Goal: Task Accomplishment & Management: Manage account settings

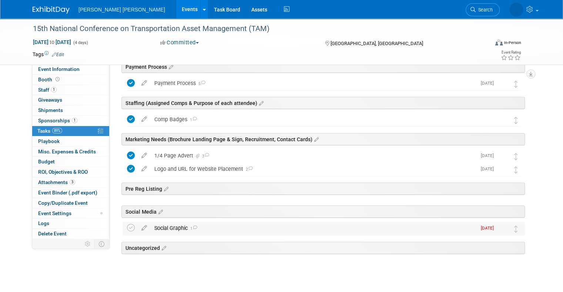
scroll to position [145, 0]
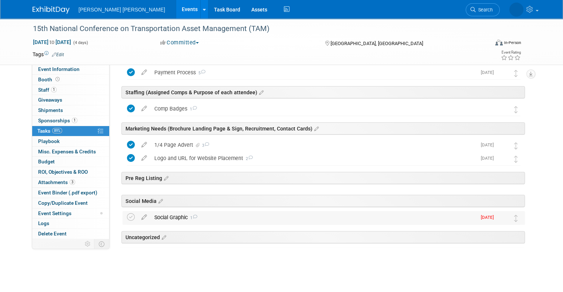
click at [208, 217] on div "Social Graphic 1" at bounding box center [314, 217] width 326 height 13
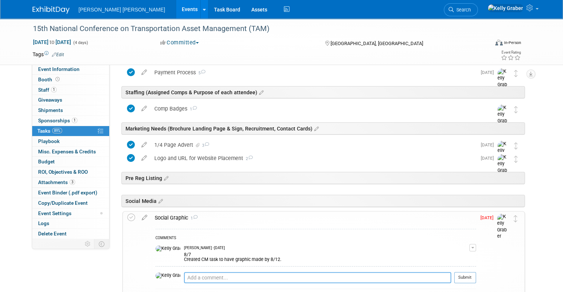
click at [201, 276] on textarea at bounding box center [317, 277] width 267 height 11
click at [224, 276] on textarea at bounding box center [317, 277] width 267 height 11
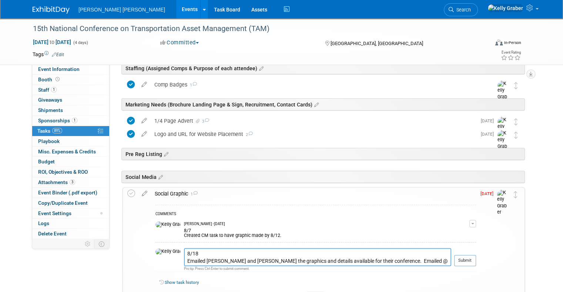
scroll to position [182, 0]
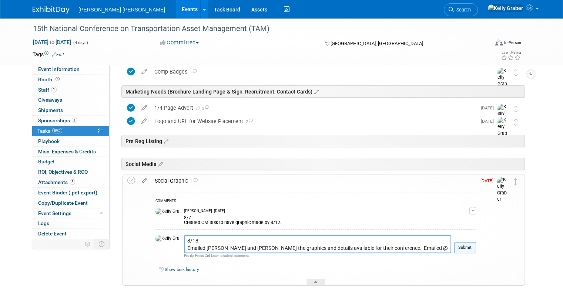
type textarea "8/18 Emailed [PERSON_NAME] and [PERSON_NAME] the graphics and details available…"
click at [467, 247] on button "Submit" at bounding box center [465, 247] width 22 height 11
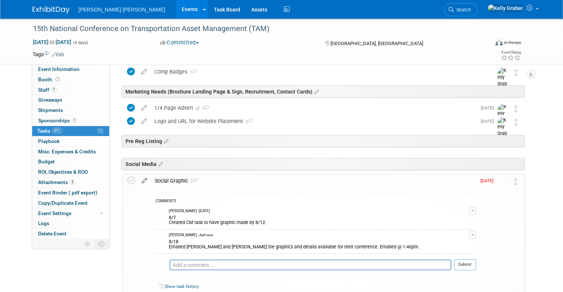
click at [138, 178] on icon at bounding box center [144, 179] width 13 height 9
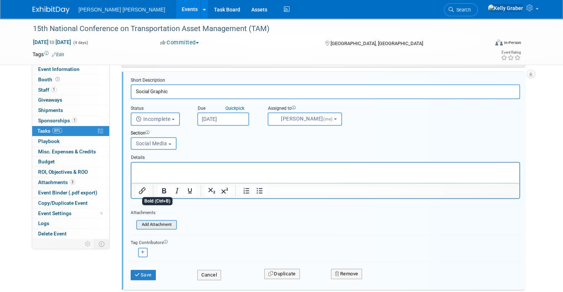
scroll to position [285, 0]
click at [152, 225] on input "file" at bounding box center [138, 224] width 75 height 8
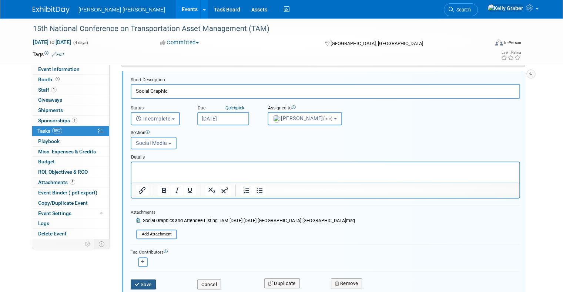
click at [139, 281] on button "Save" at bounding box center [143, 285] width 25 height 10
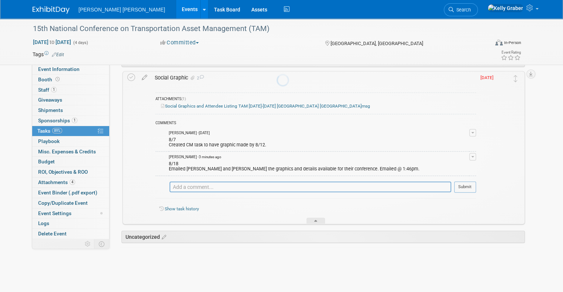
scroll to position [284, 0]
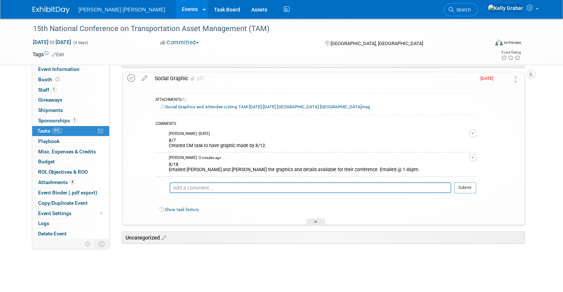
click at [128, 79] on icon at bounding box center [131, 78] width 8 height 8
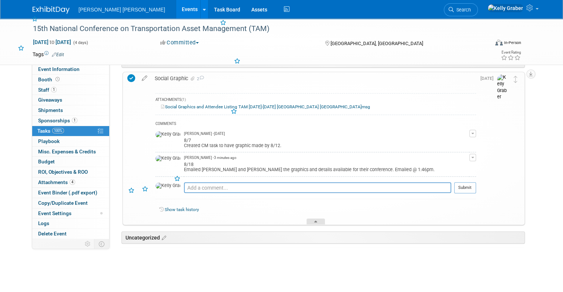
click at [318, 220] on div at bounding box center [315, 222] width 18 height 6
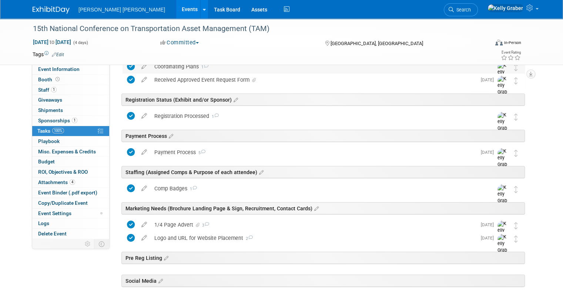
scroll to position [0, 0]
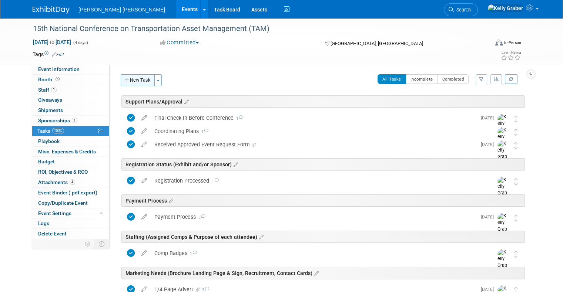
click at [134, 78] on button "New Task" at bounding box center [138, 80] width 34 height 12
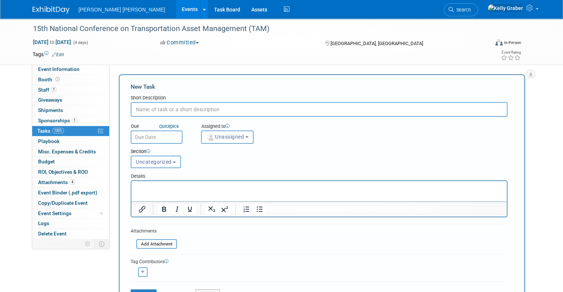
click at [158, 112] on input "text" at bounding box center [319, 109] width 377 height 15
type input "Send Pre Reg Listing"
click at [151, 136] on input "text" at bounding box center [157, 137] width 52 height 13
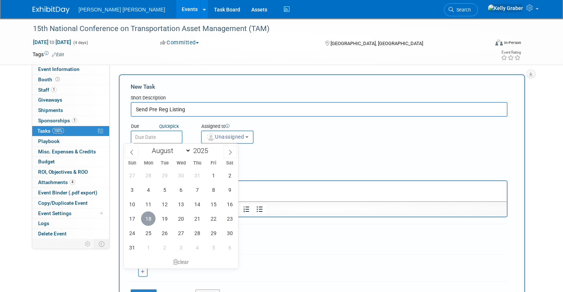
click at [149, 219] on span "18" at bounding box center [148, 219] width 14 height 14
type input "[DATE]"
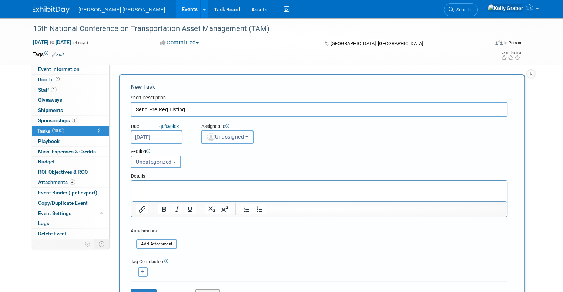
click at [210, 137] on span "Unassigned" at bounding box center [225, 137] width 38 height 6
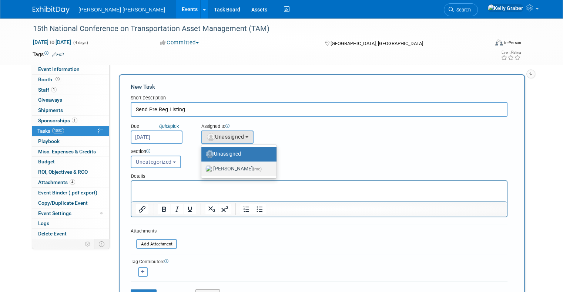
click at [210, 169] on label "[PERSON_NAME] (me)" at bounding box center [237, 169] width 64 height 12
click at [202, 169] on input "[PERSON_NAME] (me)" at bounding box center [200, 168] width 5 height 5
select select "ec37184c-c01f-4f21-939d-fe7fd02e2e7e"
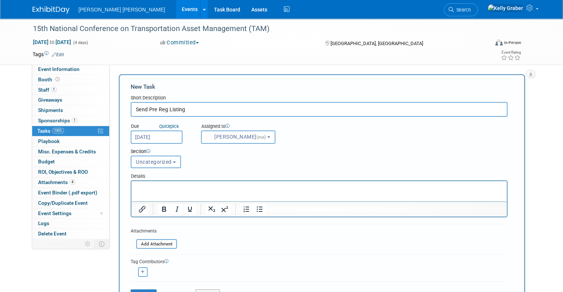
click at [148, 159] on span "Uncategorized" at bounding box center [154, 162] width 36 height 6
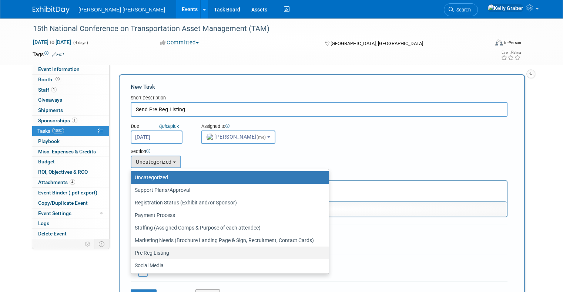
click at [155, 253] on label "Pre Reg Listing" at bounding box center [228, 253] width 186 height 10
click at [132, 253] on input "Pre Reg Listing" at bounding box center [129, 253] width 5 height 5
select select "11266759"
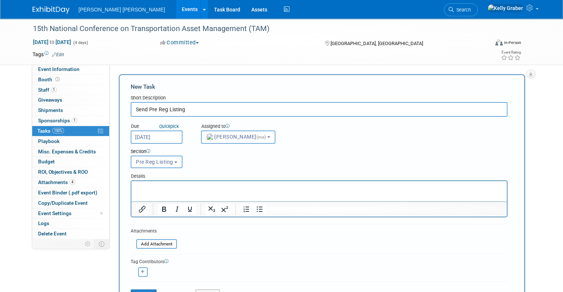
scroll to position [111, 0]
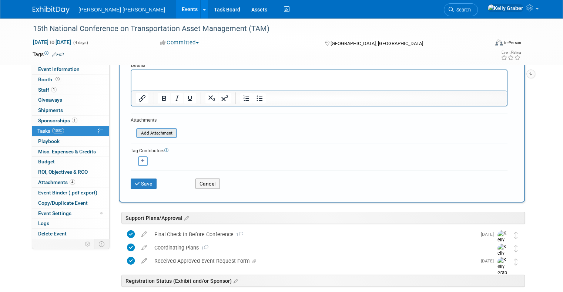
click at [145, 131] on input "file" at bounding box center [132, 133] width 88 height 9
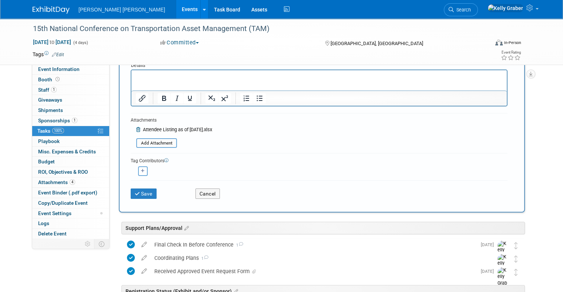
click at [125, 197] on div "Save" at bounding box center [157, 191] width 65 height 15
click at [131, 194] on button "Save" at bounding box center [144, 194] width 26 height 10
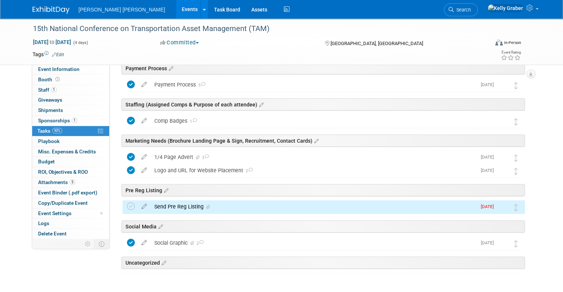
scroll to position [148, 0]
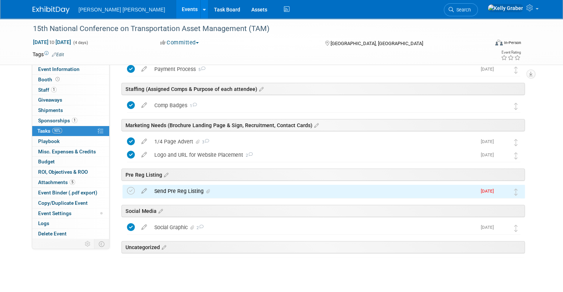
click at [172, 193] on div "Send Pre Reg Listing" at bounding box center [314, 191] width 326 height 13
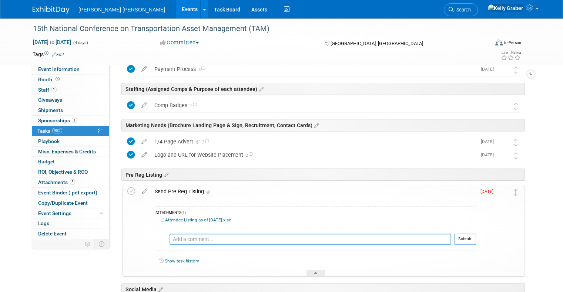
click at [183, 237] on textarea at bounding box center [310, 239] width 282 height 11
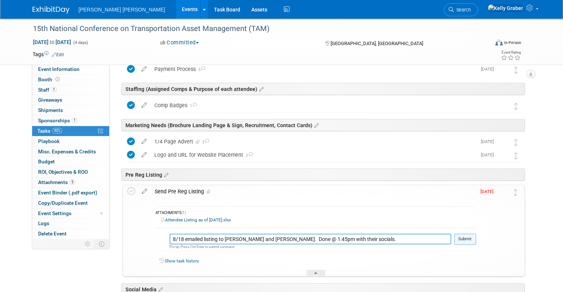
type textarea "8/18 emailed listing to [PERSON_NAME] and [PERSON_NAME]. Done @ 1:45pm with the…"
click at [475, 236] on button "Submit" at bounding box center [465, 239] width 22 height 11
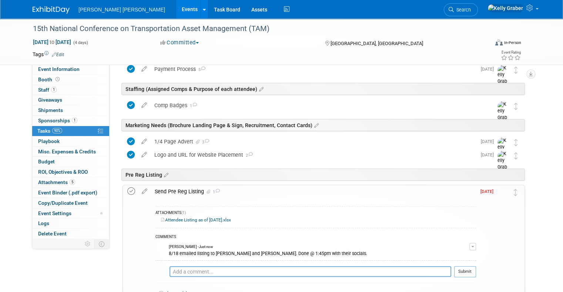
click at [127, 191] on icon at bounding box center [131, 192] width 8 height 8
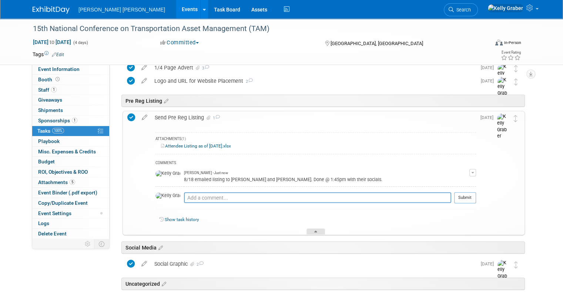
click at [313, 229] on div at bounding box center [315, 232] width 18 height 6
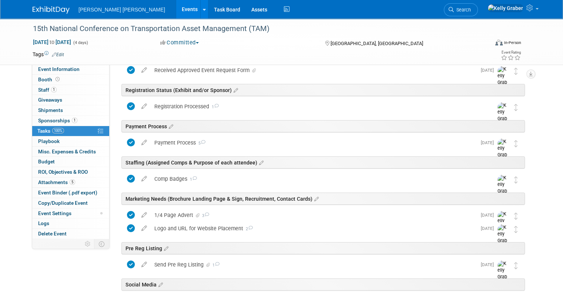
scroll to position [0, 0]
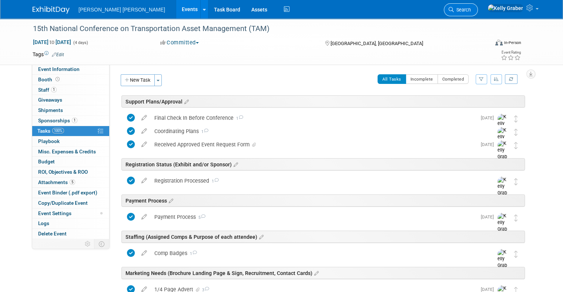
click at [471, 9] on span "Search" at bounding box center [462, 10] width 17 height 6
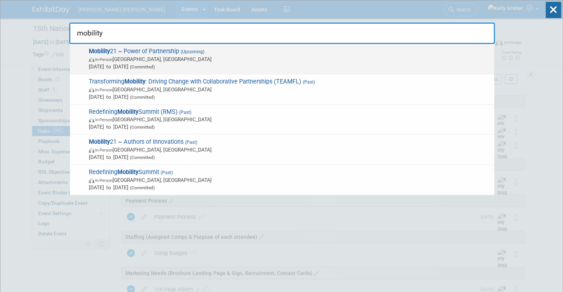
type input "mobility"
click at [194, 64] on span "[DATE] to [DATE] (Committed)" at bounding box center [289, 66] width 401 height 7
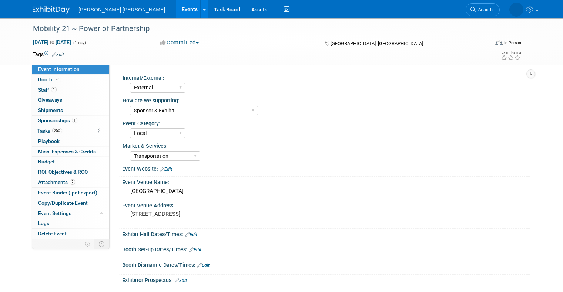
select select "External"
select select "Sponsor & Exhibit"
select select "Local"
select select "Transportation"
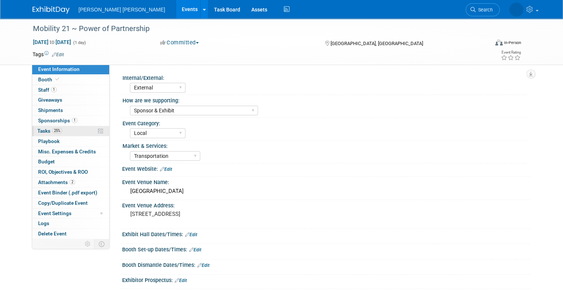
click at [43, 130] on span "Tasks 25%" at bounding box center [49, 131] width 25 height 6
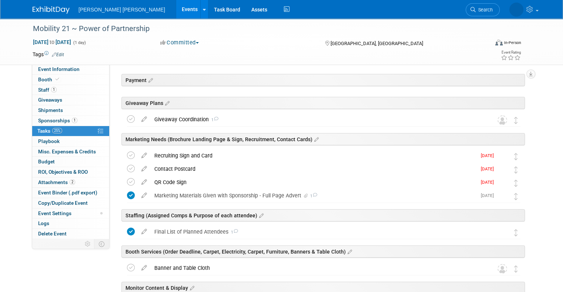
scroll to position [111, 0]
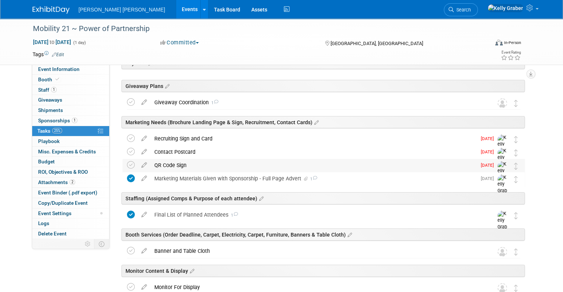
click at [169, 162] on div "QR Code Sign" at bounding box center [314, 165] width 326 height 13
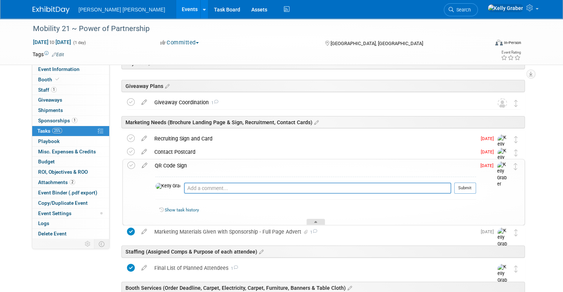
click at [312, 223] on div at bounding box center [315, 222] width 18 height 6
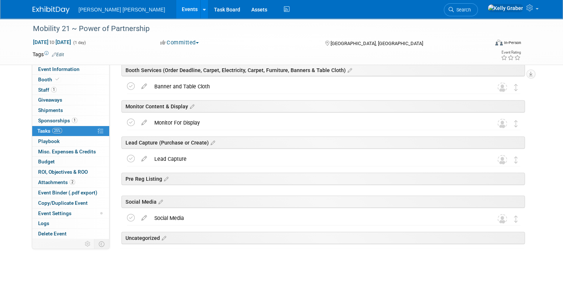
scroll to position [276, 0]
click at [186, 213] on div "Social Media" at bounding box center [317, 217] width 332 height 13
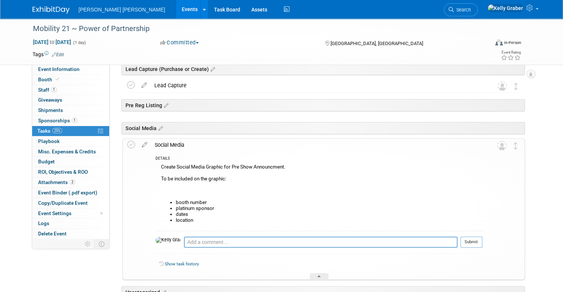
scroll to position [350, 0]
click at [205, 242] on textarea at bounding box center [320, 241] width 273 height 11
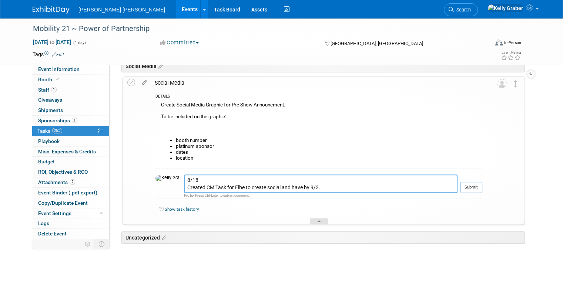
type textarea "8/18 Created CM Task for Elbe to create social and have by 9/3."
click at [316, 221] on div at bounding box center [319, 221] width 18 height 6
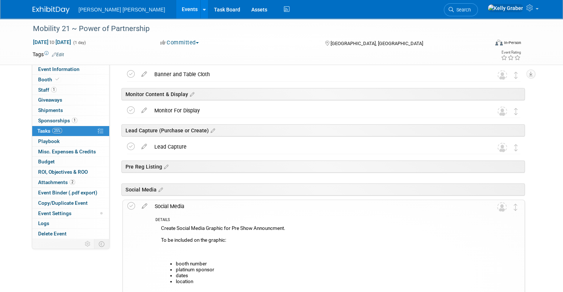
scroll to position [276, 0]
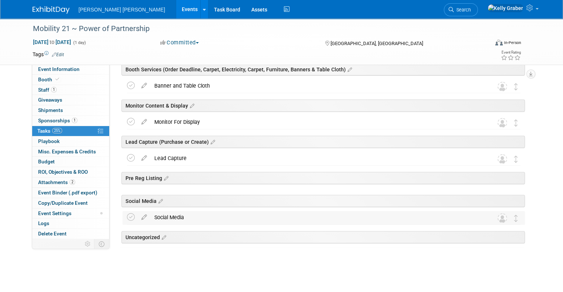
click at [252, 221] on div "Social Media" at bounding box center [317, 217] width 332 height 13
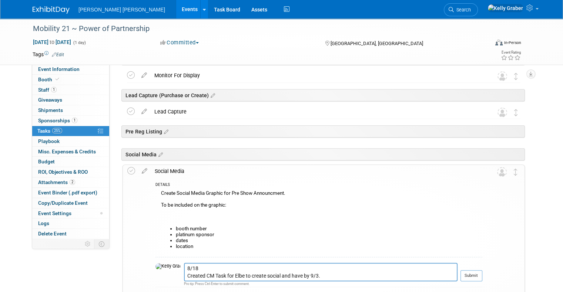
scroll to position [411, 0]
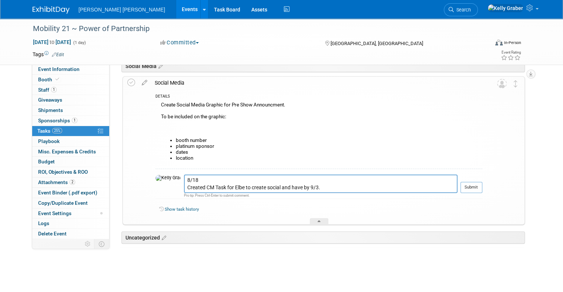
click at [489, 185] on td at bounding box center [489, 151] width 15 height 148
click at [482, 185] on button "Submit" at bounding box center [471, 187] width 22 height 11
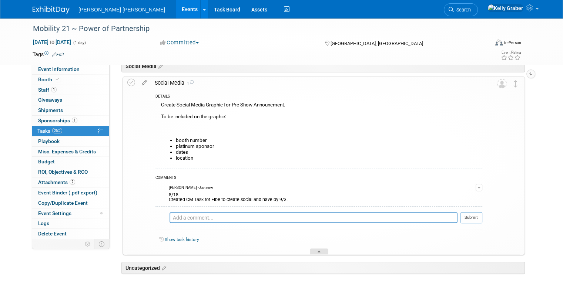
click at [318, 252] on icon at bounding box center [318, 253] width 3 height 4
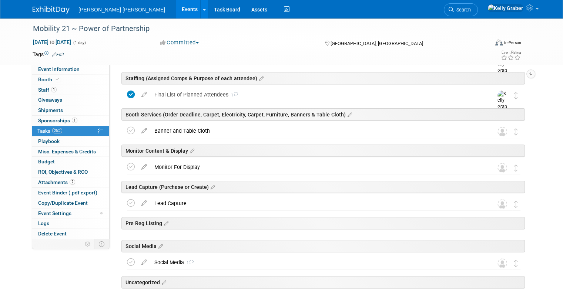
scroll to position [276, 0]
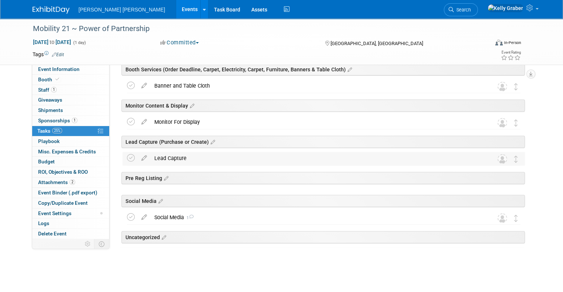
click at [207, 158] on div "Lead Capture" at bounding box center [317, 158] width 332 height 13
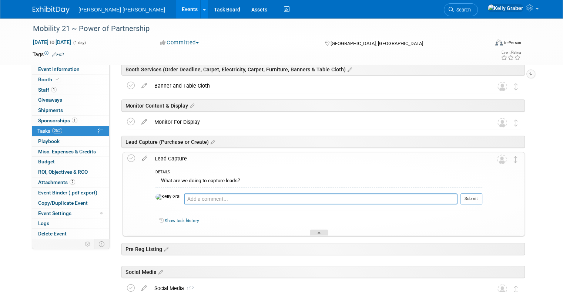
click at [322, 231] on div at bounding box center [319, 233] width 18 height 6
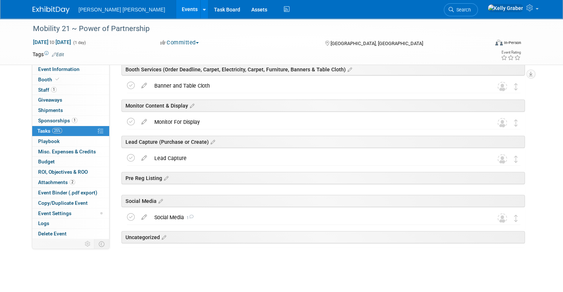
scroll to position [239, 0]
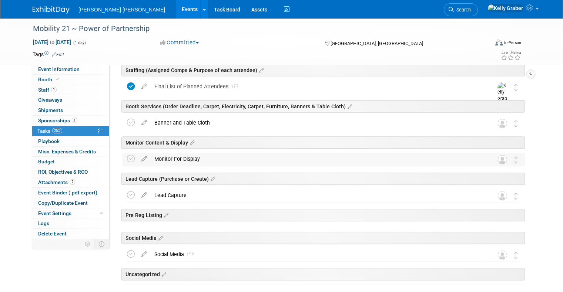
click at [219, 161] on div "Monitor For Display" at bounding box center [317, 159] width 332 height 13
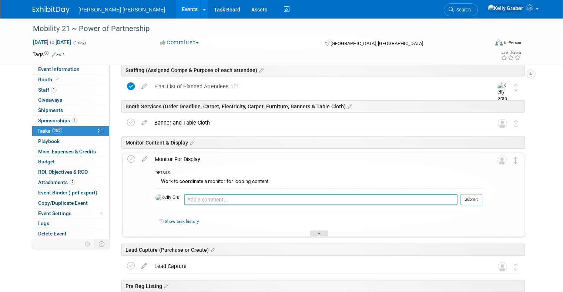
click at [317, 234] on icon at bounding box center [318, 235] width 3 height 4
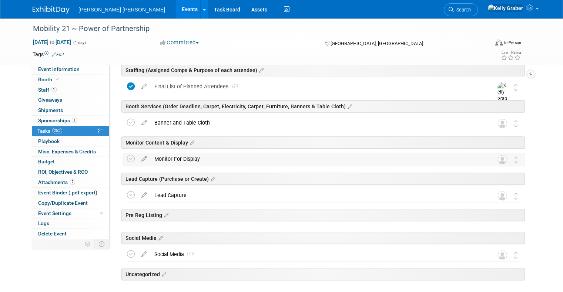
click at [254, 155] on div "Monitor For Display" at bounding box center [317, 159] width 332 height 13
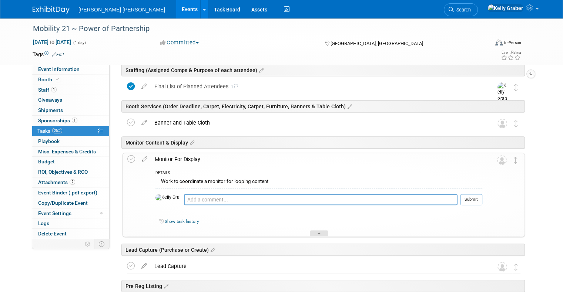
click at [316, 232] on div at bounding box center [319, 233] width 18 height 6
